Goal: Information Seeking & Learning: Check status

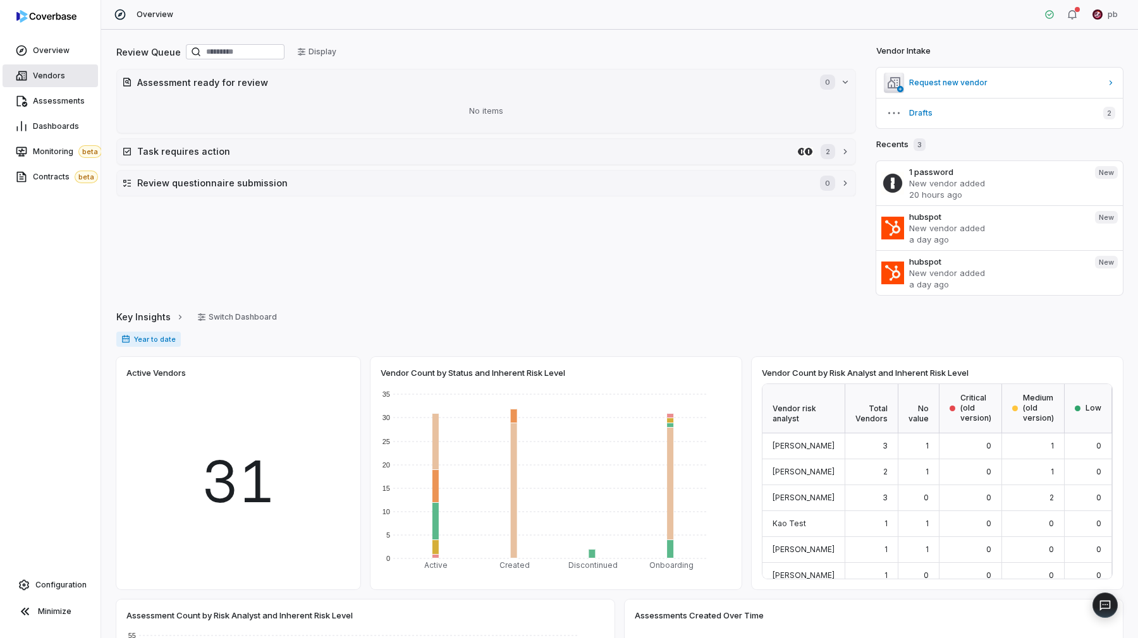
click at [64, 71] on link "Vendors" at bounding box center [50, 75] width 95 height 23
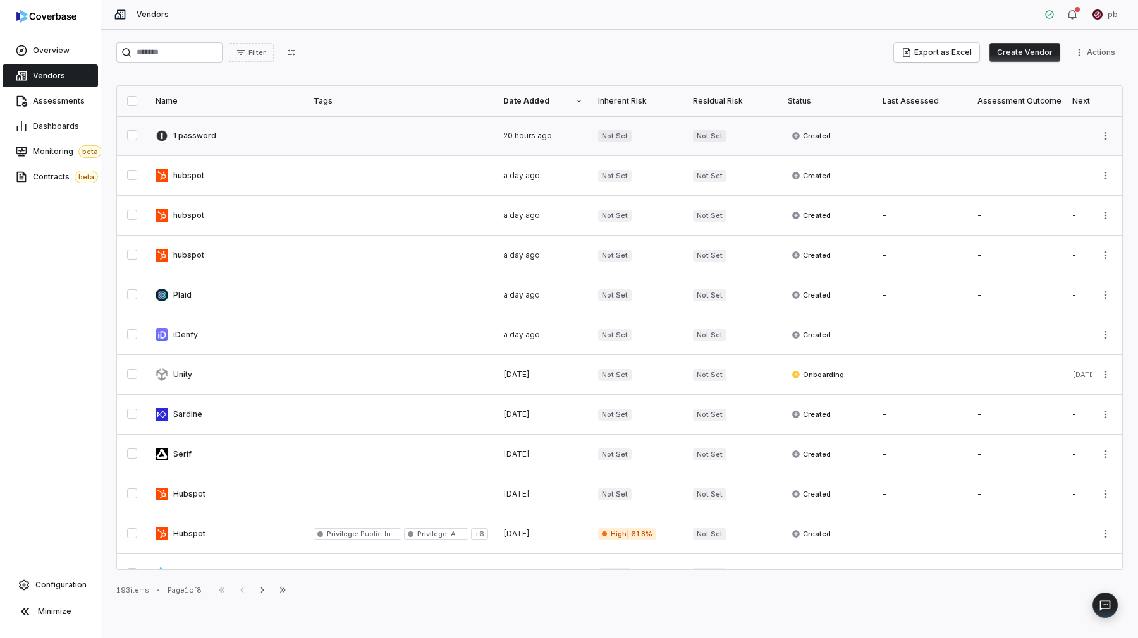
click at [224, 133] on link at bounding box center [227, 135] width 158 height 39
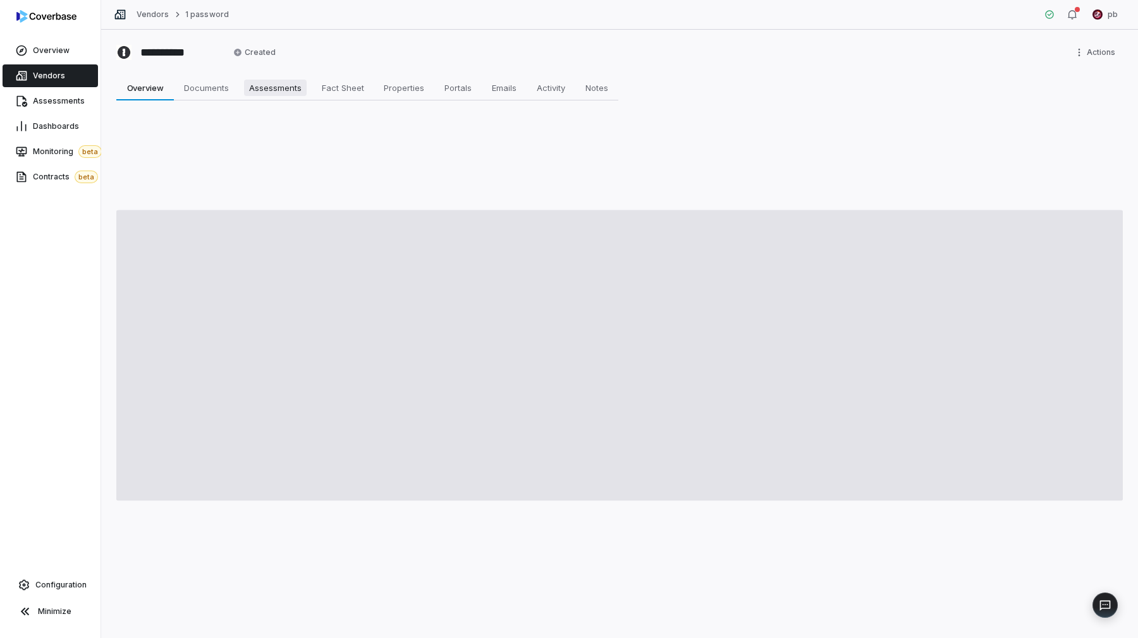
click at [280, 90] on span "Assessments" at bounding box center [275, 88] width 63 height 16
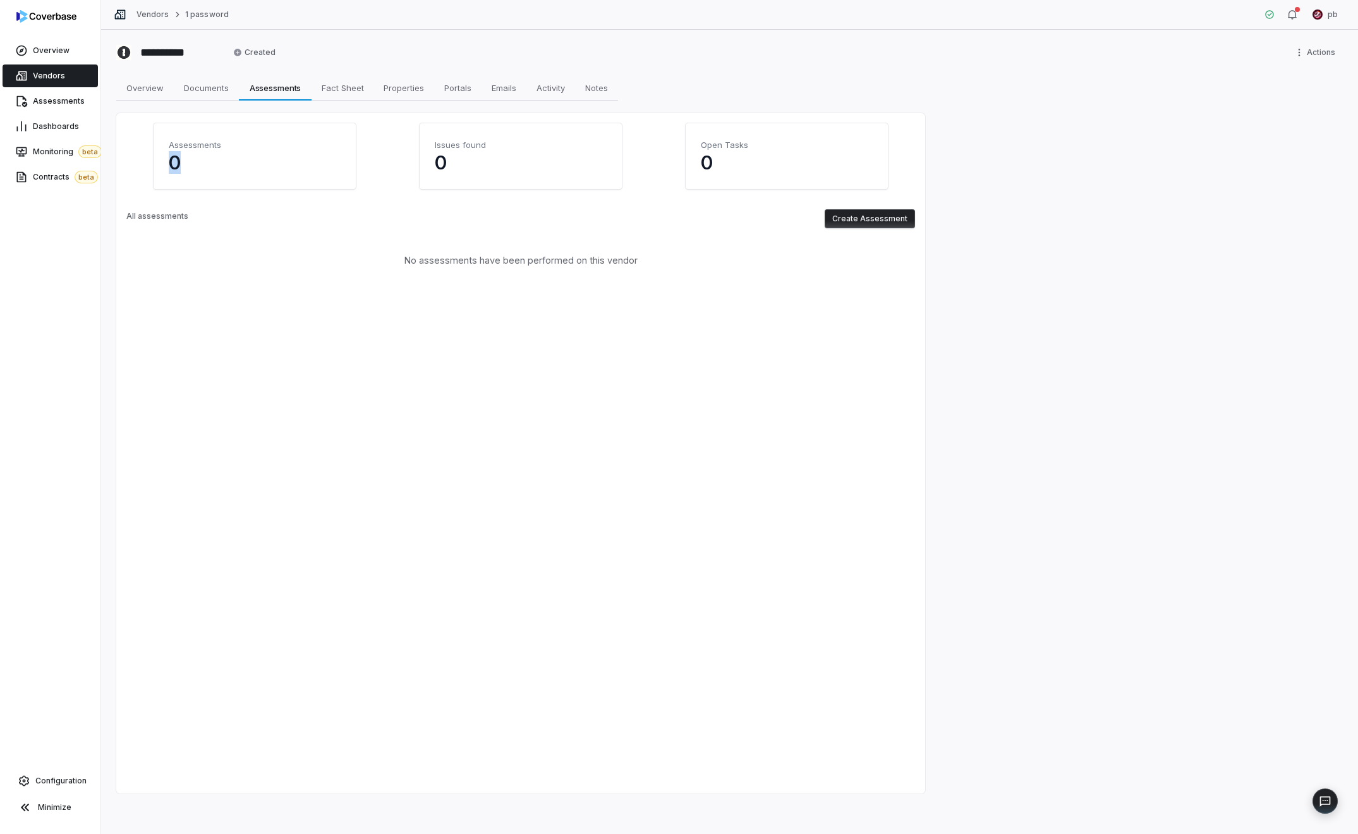
click at [66, 78] on link "Vendors" at bounding box center [50, 75] width 95 height 23
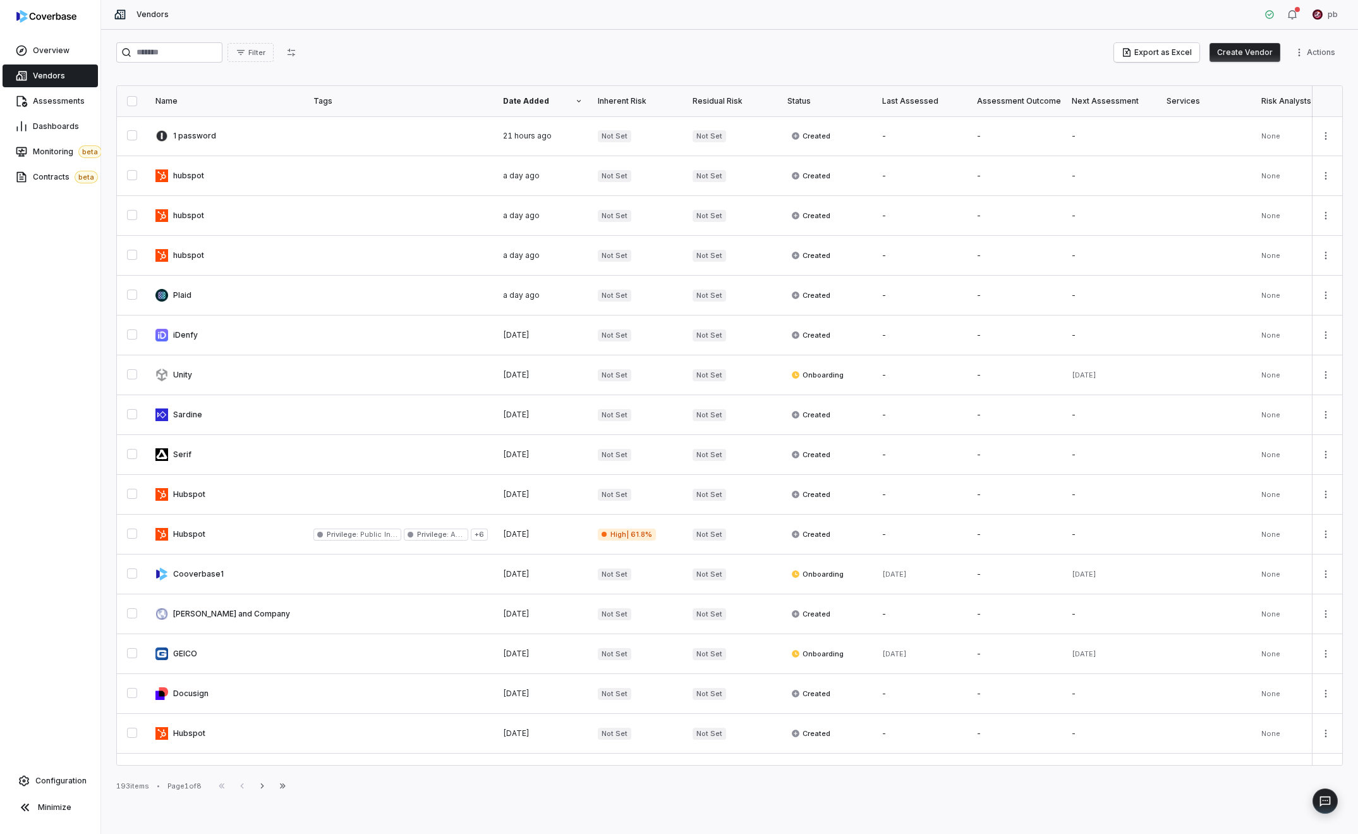
click at [929, 99] on div "Last Assessed" at bounding box center [922, 101] width 80 height 10
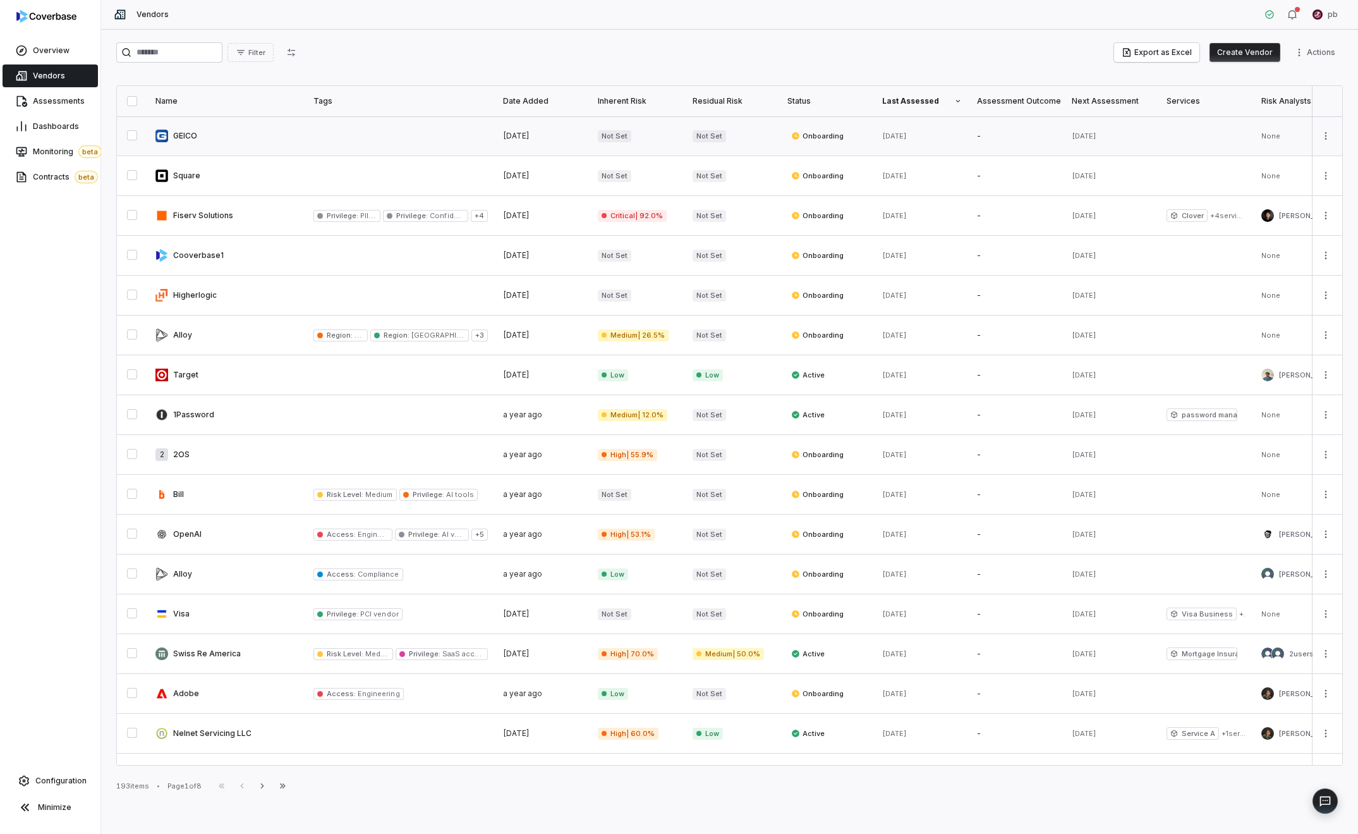
click at [922, 145] on link at bounding box center [922, 135] width 95 height 39
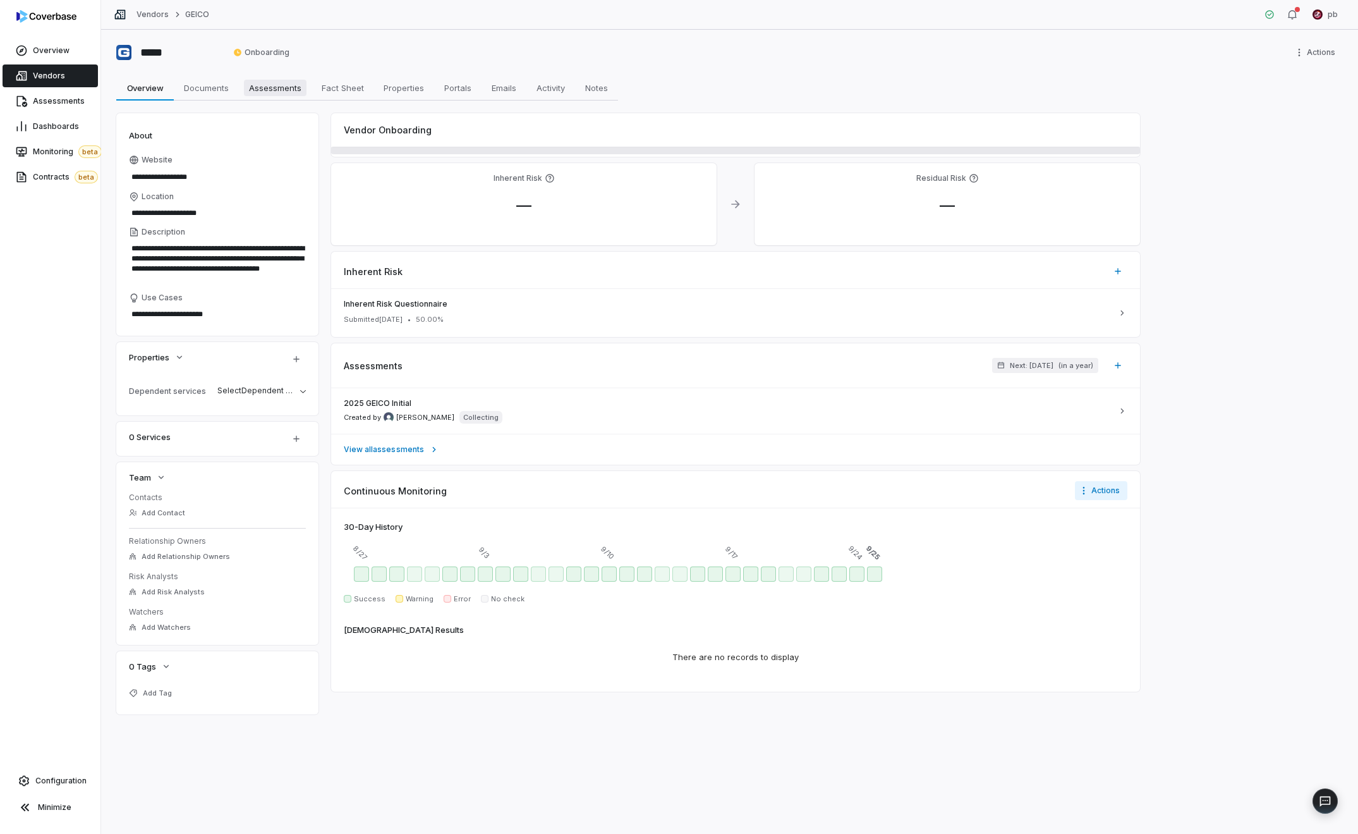
click at [272, 85] on span "Assessments" at bounding box center [275, 88] width 63 height 16
type textarea "*"
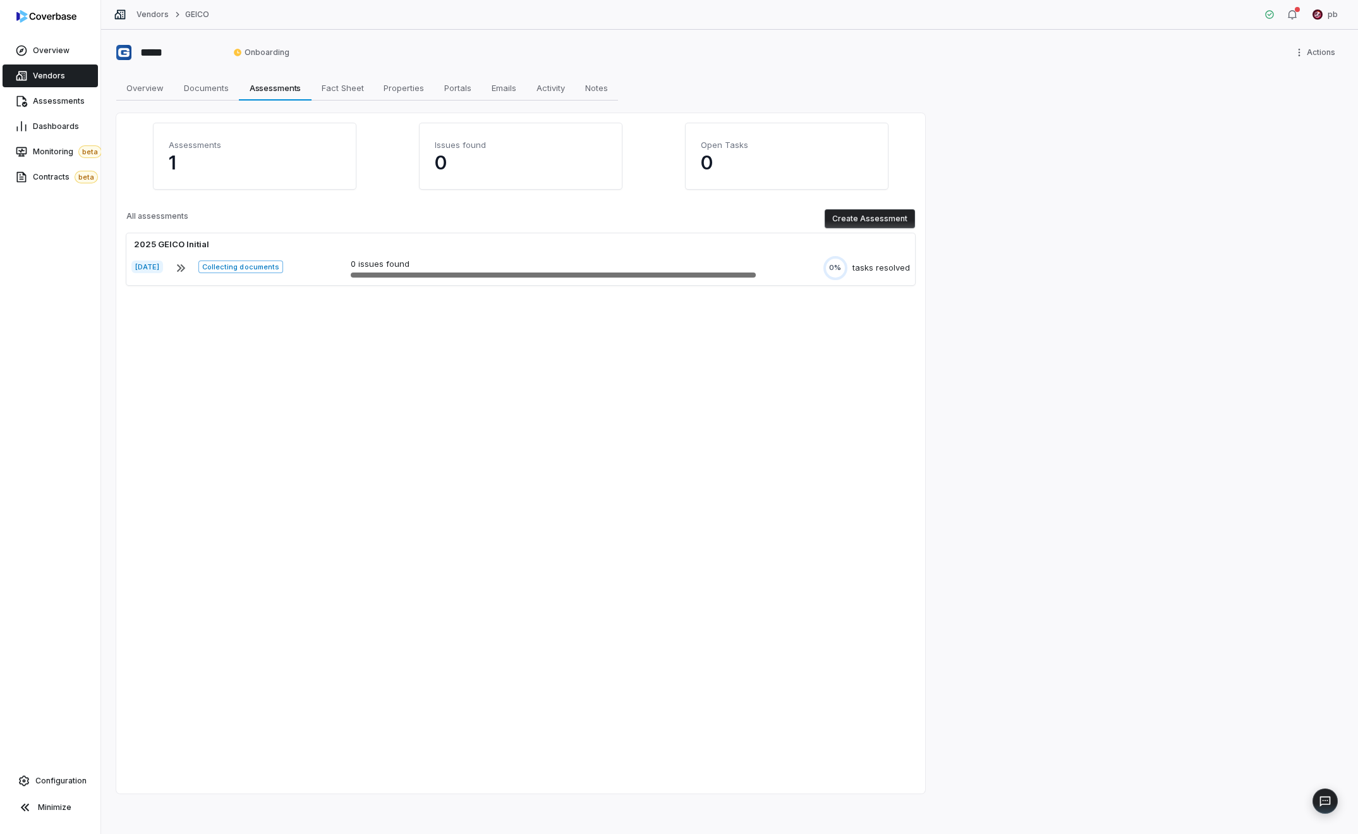
click at [1137, 123] on div "***** Onboarding Actions Overview Overview Documents Documents Assessments Asse…" at bounding box center [729, 432] width 1257 height 804
